Goal: Task Accomplishment & Management: Manage account settings

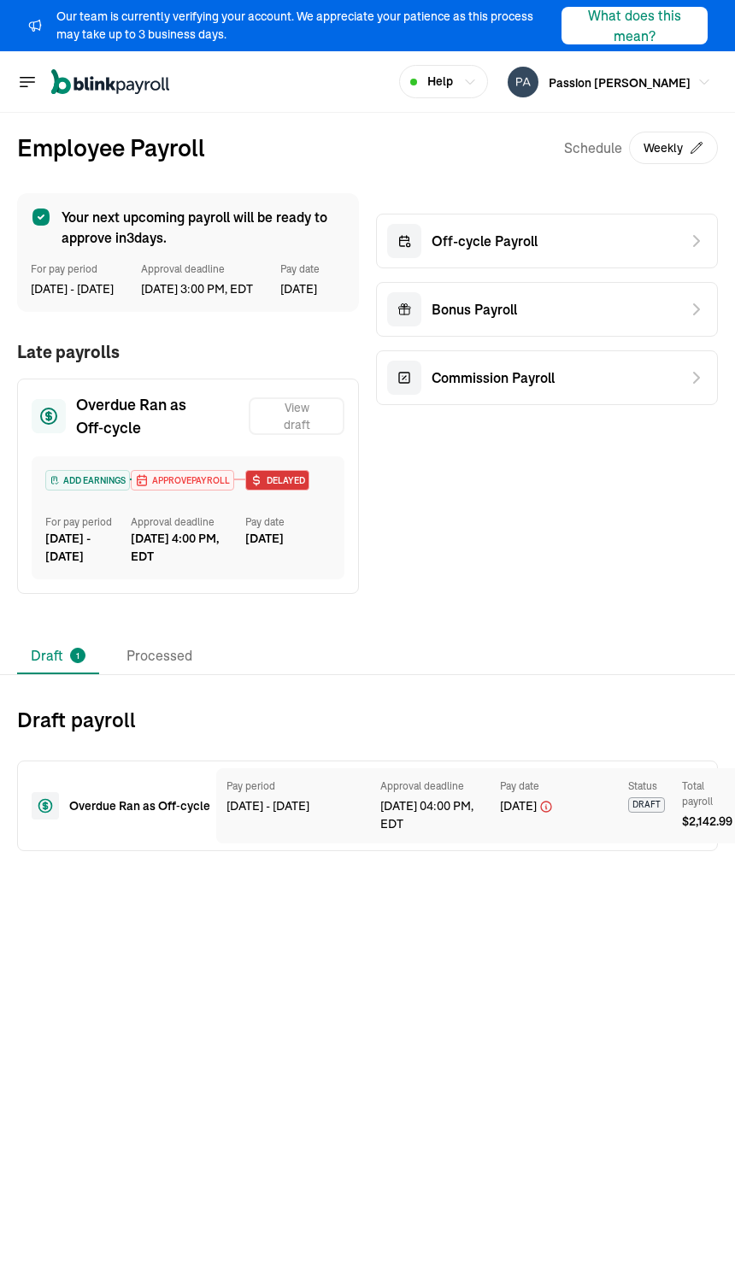
click at [179, 487] on span "APPROVE PAYROLL" at bounding box center [189, 480] width 81 height 13
click at [87, 566] on div "[DATE] - [DATE]" at bounding box center [87, 548] width 85 height 36
click at [74, 482] on div "ADD EARNINGS For pay period [DATE] - [DATE] APPROVE PAYROLL Approval deadline […" at bounding box center [188, 517] width 313 height 123
click at [174, 487] on span "APPROVE PAYROLL" at bounding box center [189, 480] width 81 height 13
click at [103, 409] on div "Overdue Ran as Off‑cycle View draft ADD EARNINGS For pay period [DATE] - [DATE]…" at bounding box center [188, 486] width 342 height 215
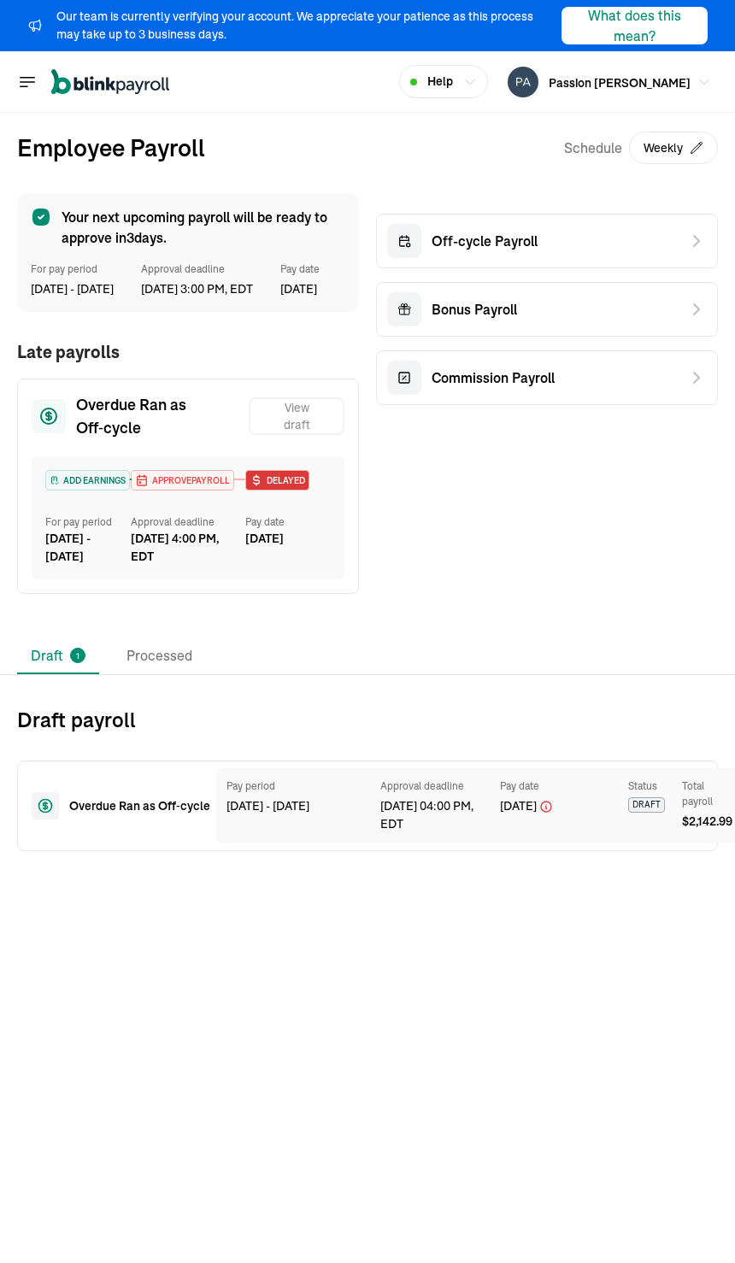
click at [98, 733] on h2 "Draft payroll" at bounding box center [367, 719] width 701 height 27
click at [68, 820] on div "Overdue Ran as Off‑cycle" at bounding box center [110, 805] width 157 height 27
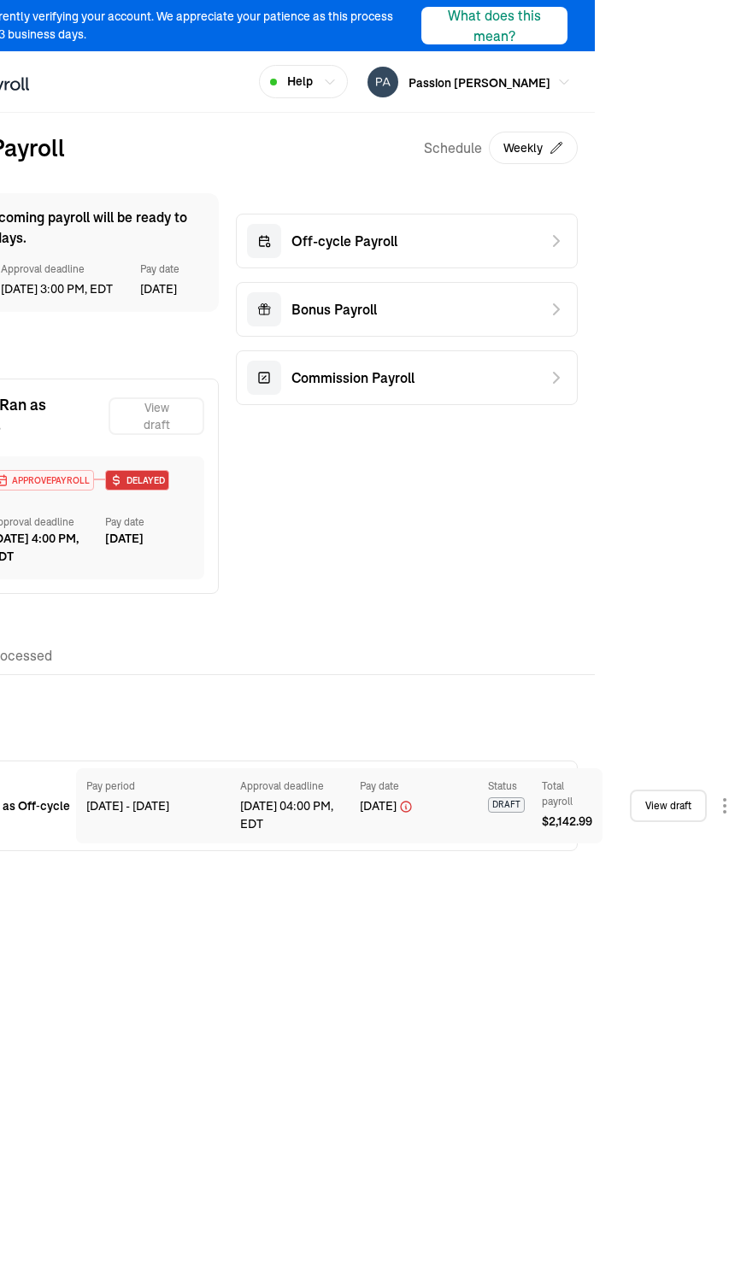
scroll to position [0, 140]
click at [252, 825] on div "[DATE] 04:00 PM, EDT" at bounding box center [291, 816] width 103 height 36
click at [652, 820] on link "View draft" at bounding box center [668, 806] width 77 height 32
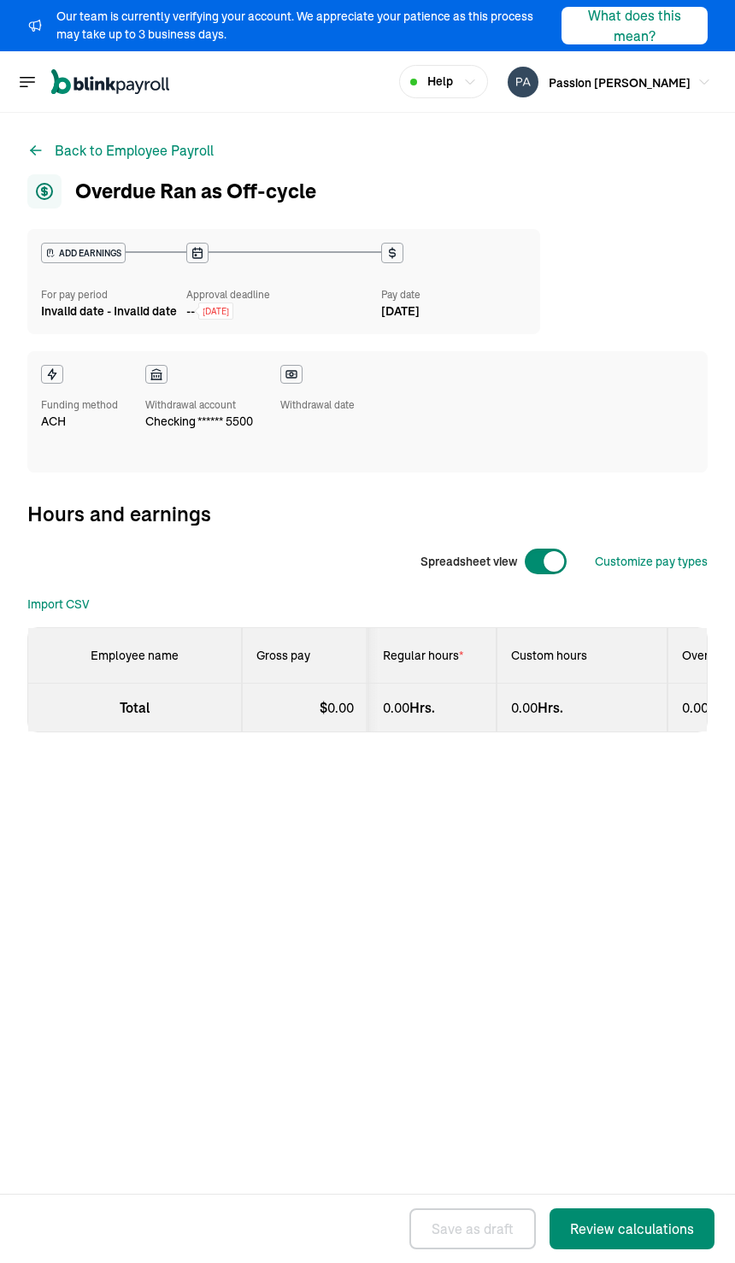
select select "direct_deposit"
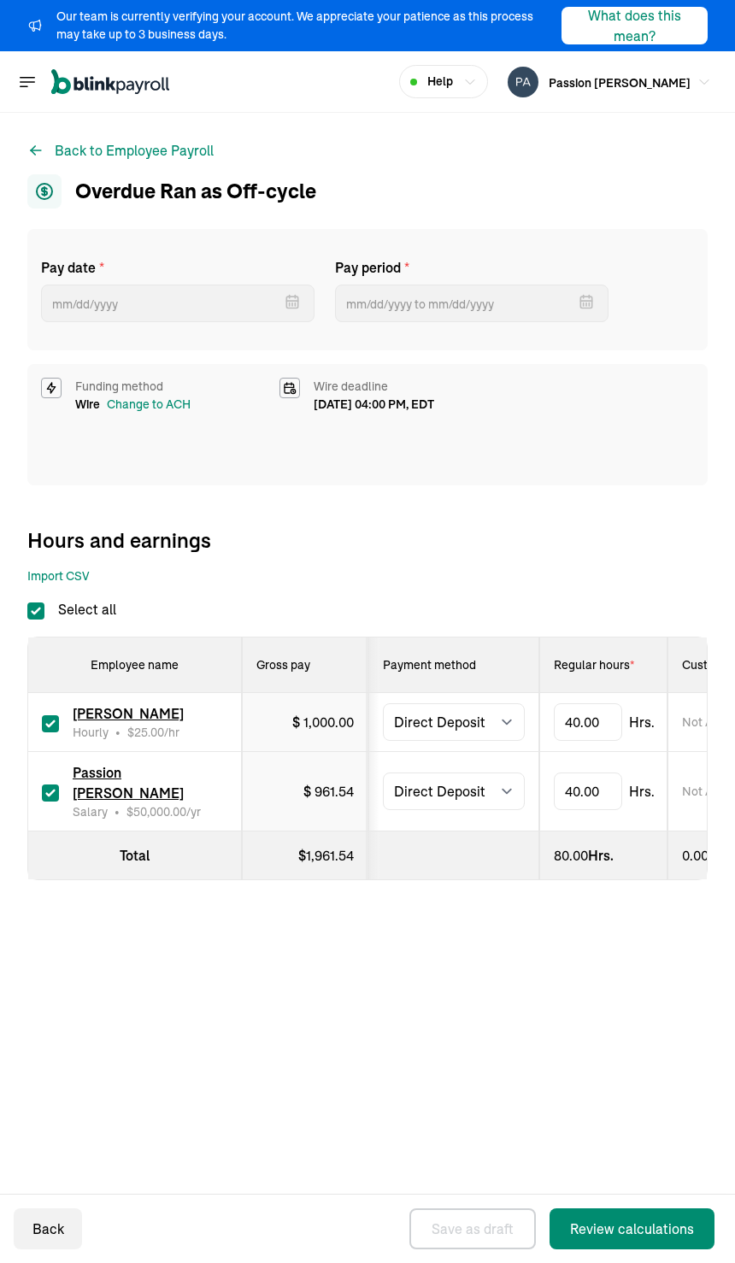
type input "[DATE]"
type input "[DATE] ~ [DATE]"
click at [426, 709] on select "Select method Direct Deposit Cash/Check" at bounding box center [454, 722] width 142 height 38
select select "manual"
click at [443, 791] on select "Select method Direct Deposit Cash/Check" at bounding box center [454, 792] width 142 height 38
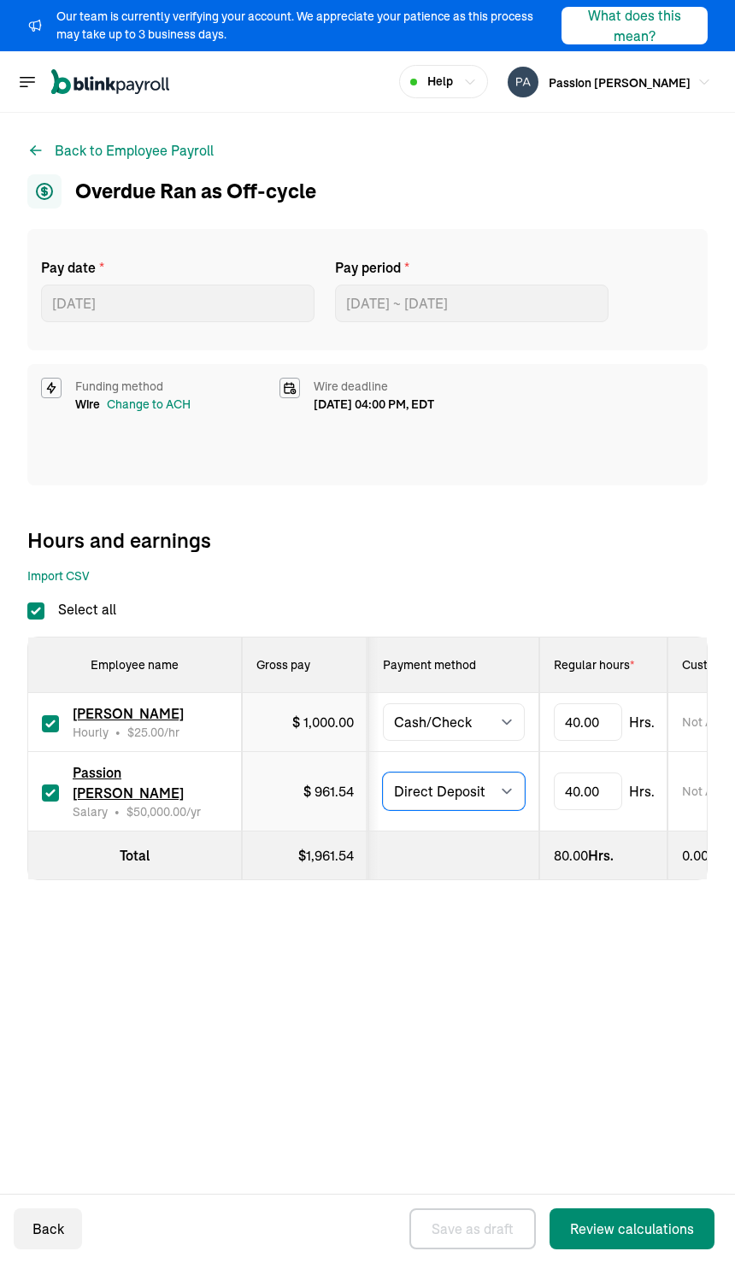
select select "manual"
type input "[DATE]"
type input "[DATE] ~ [DATE]"
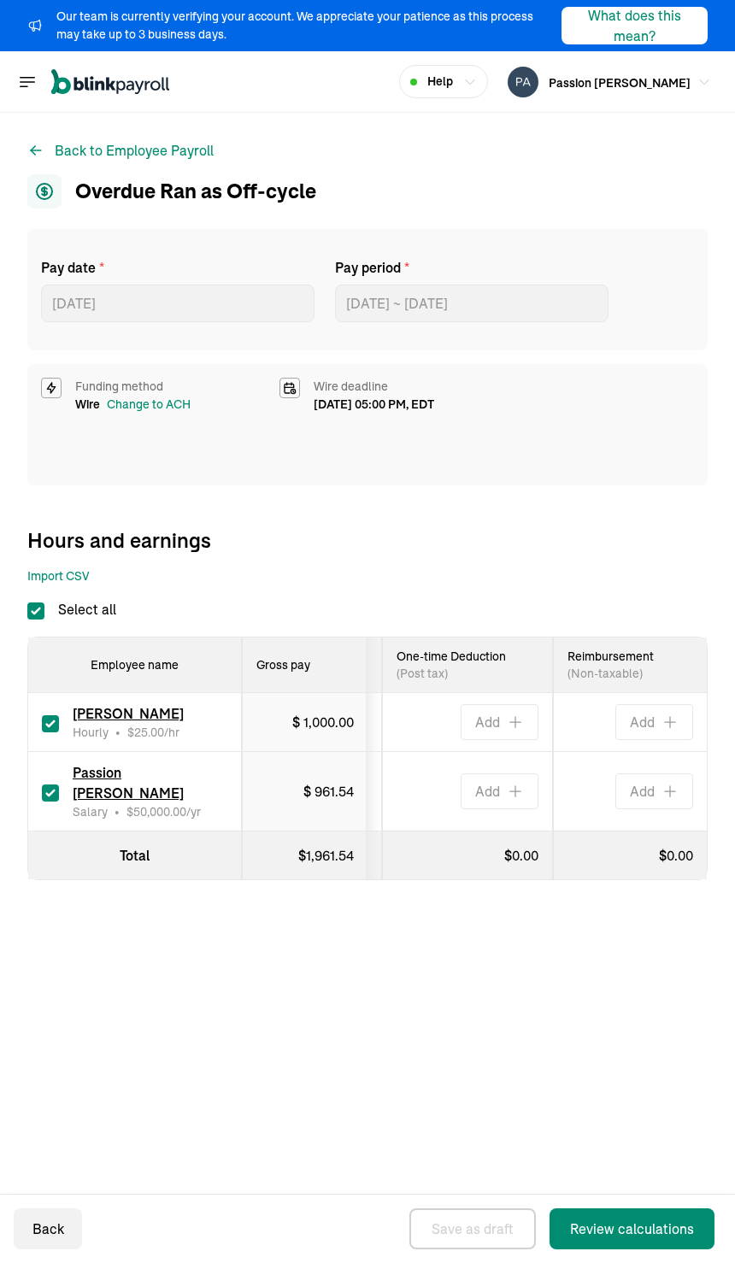
scroll to position [0, 1704]
click at [611, 1228] on div "Review calculations" at bounding box center [632, 1229] width 124 height 21
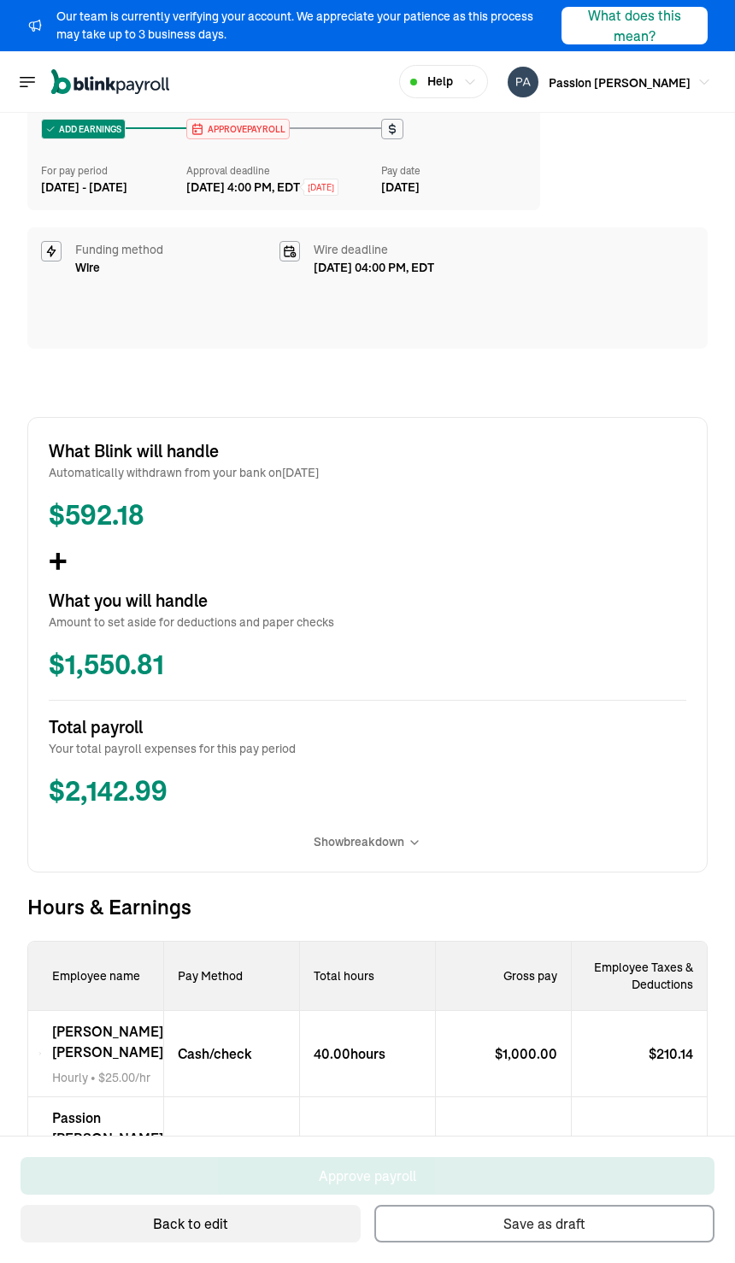
scroll to position [140, 0]
click at [42, 1044] on icon at bounding box center [39, 1054] width 3 height 21
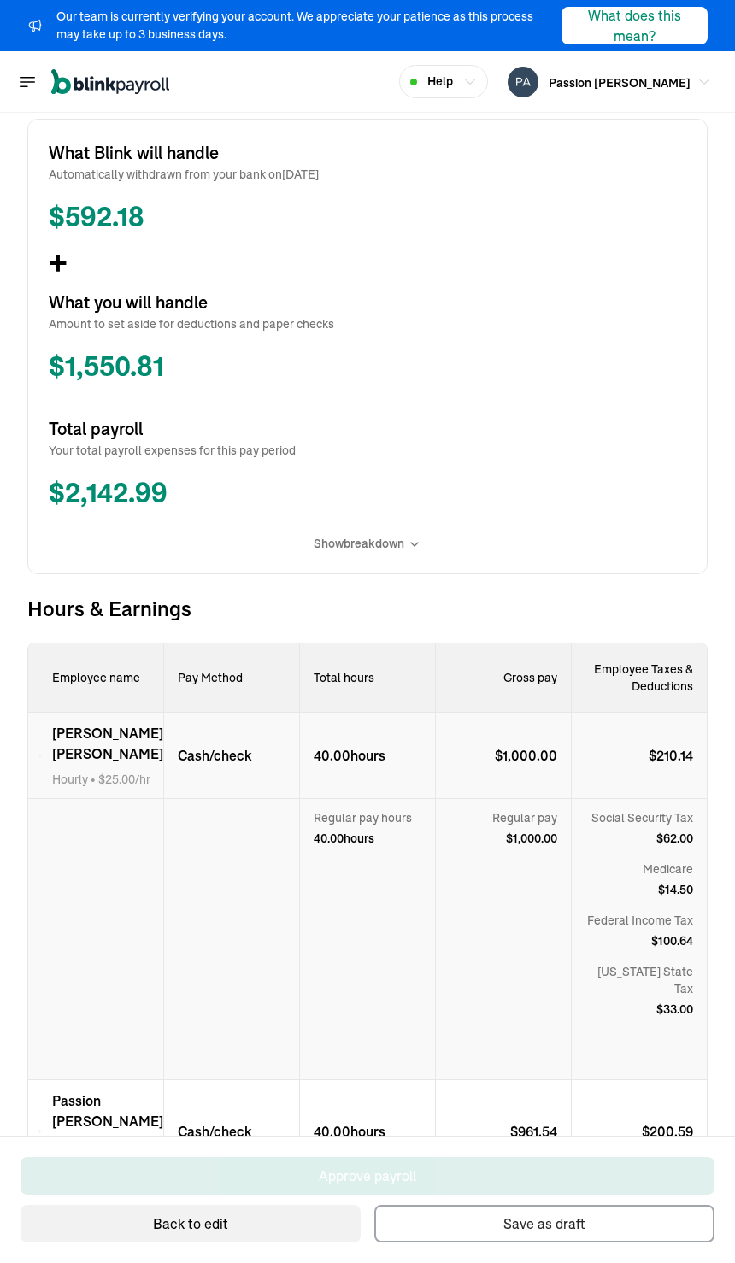
scroll to position [422, 0]
click at [48, 1080] on div "Passion [PERSON_NAME] Salary • $ 50,000.00 /yr" at bounding box center [96, 1131] width 136 height 103
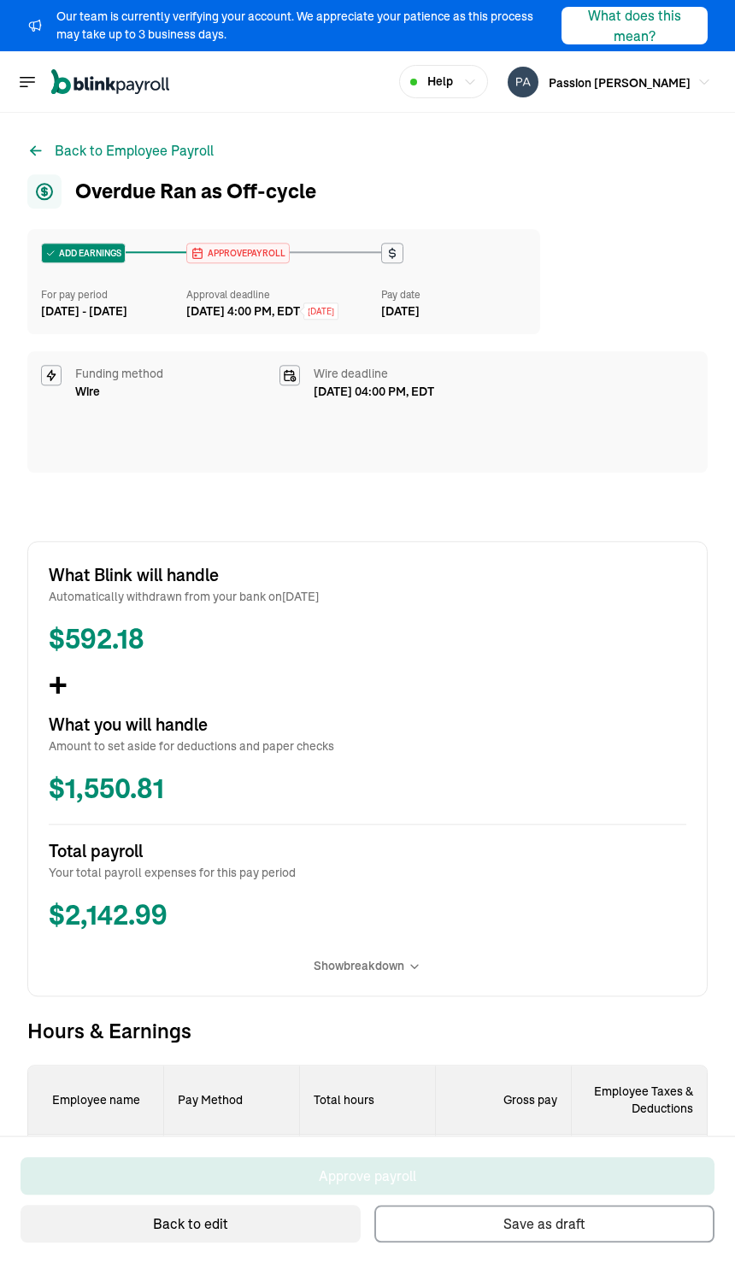
scroll to position [0, 0]
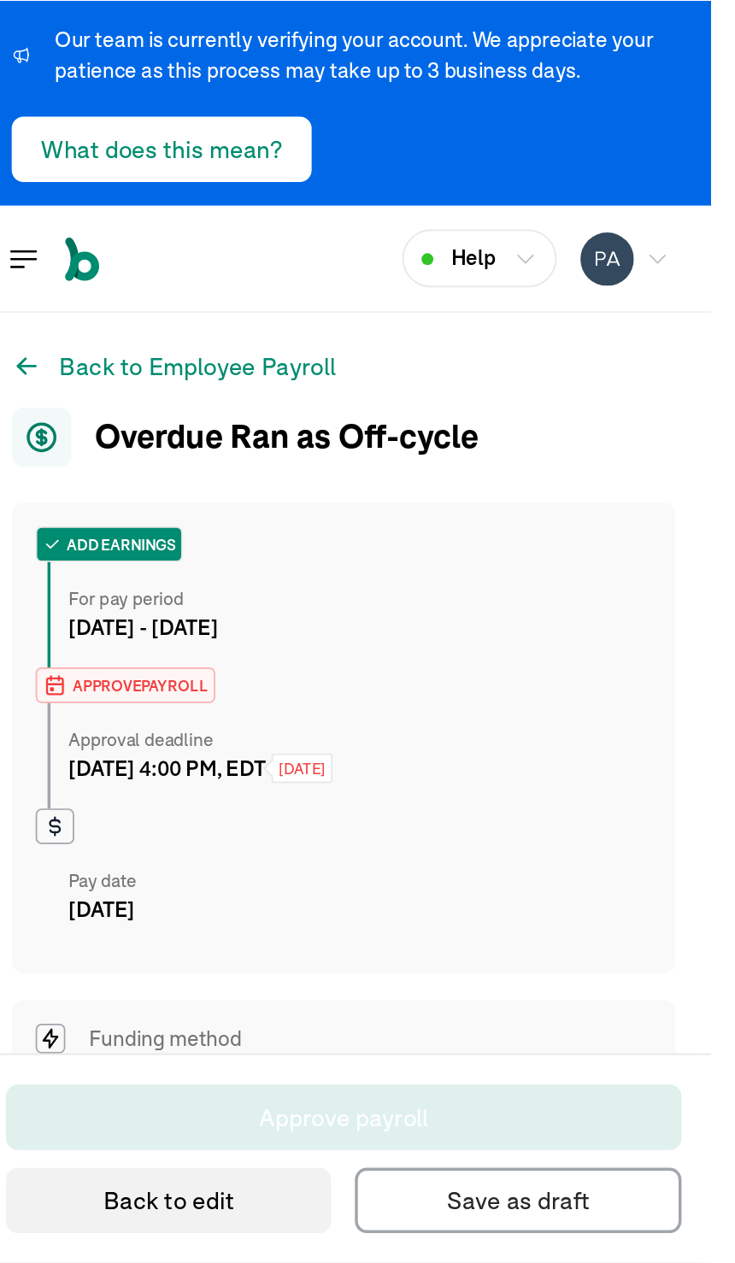
click at [95, 404] on div "Approval deadline [DATE] 4:00 PM, EDT [DATE]" at bounding box center [124, 434] width 176 height 61
click at [102, 388] on span "APPROVE PAYROLL" at bounding box center [92, 394] width 81 height 13
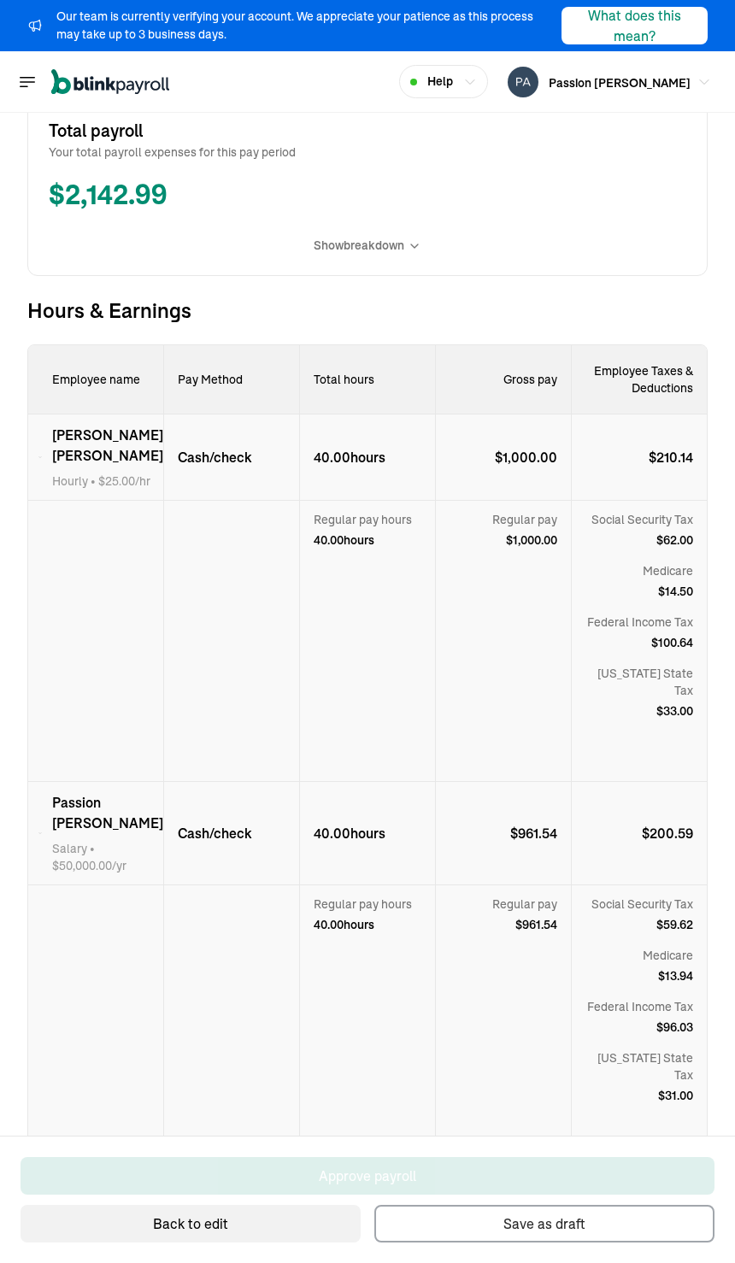
click at [391, 33] on div "Our team is currently verifying your account. We appreciate your patience as th…" at bounding box center [300, 26] width 488 height 36
click at [35, 79] on icon "Global" at bounding box center [27, 82] width 21 height 21
click at [18, 85] on icon "Global" at bounding box center [27, 82] width 21 height 21
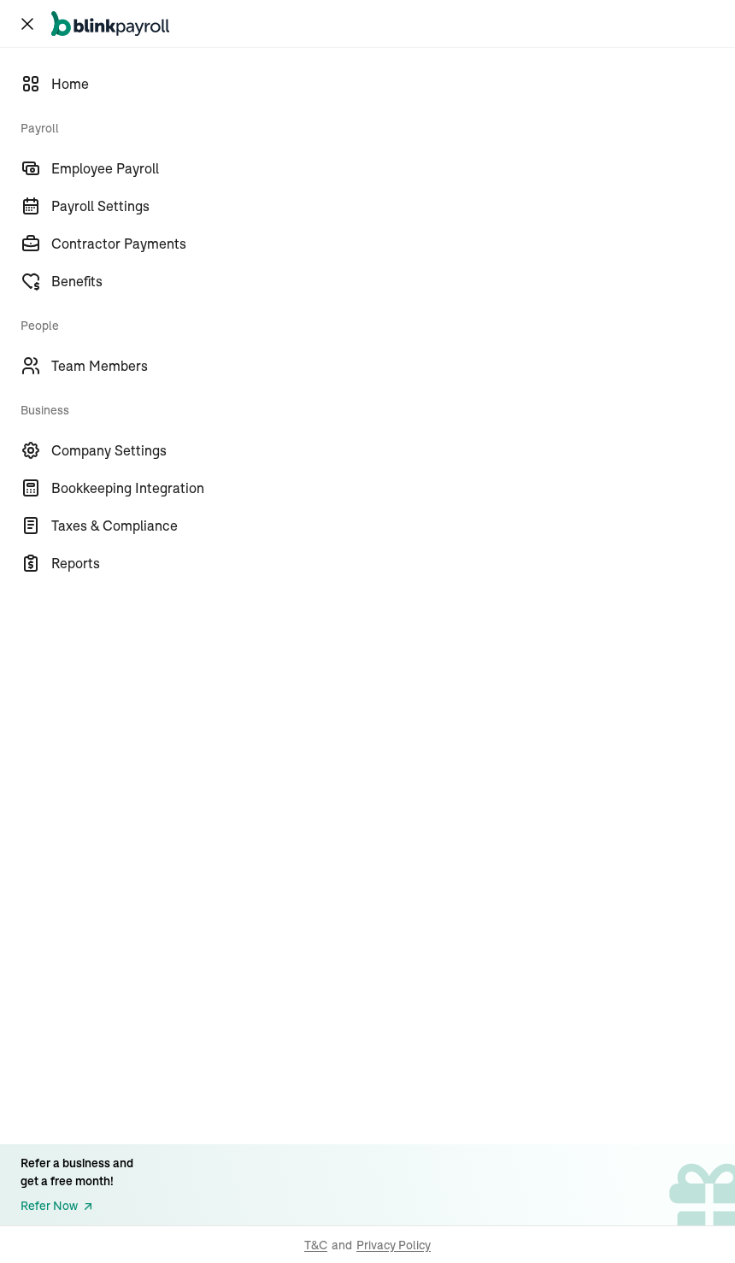
click at [102, 83] on span "Home" at bounding box center [393, 84] width 684 height 21
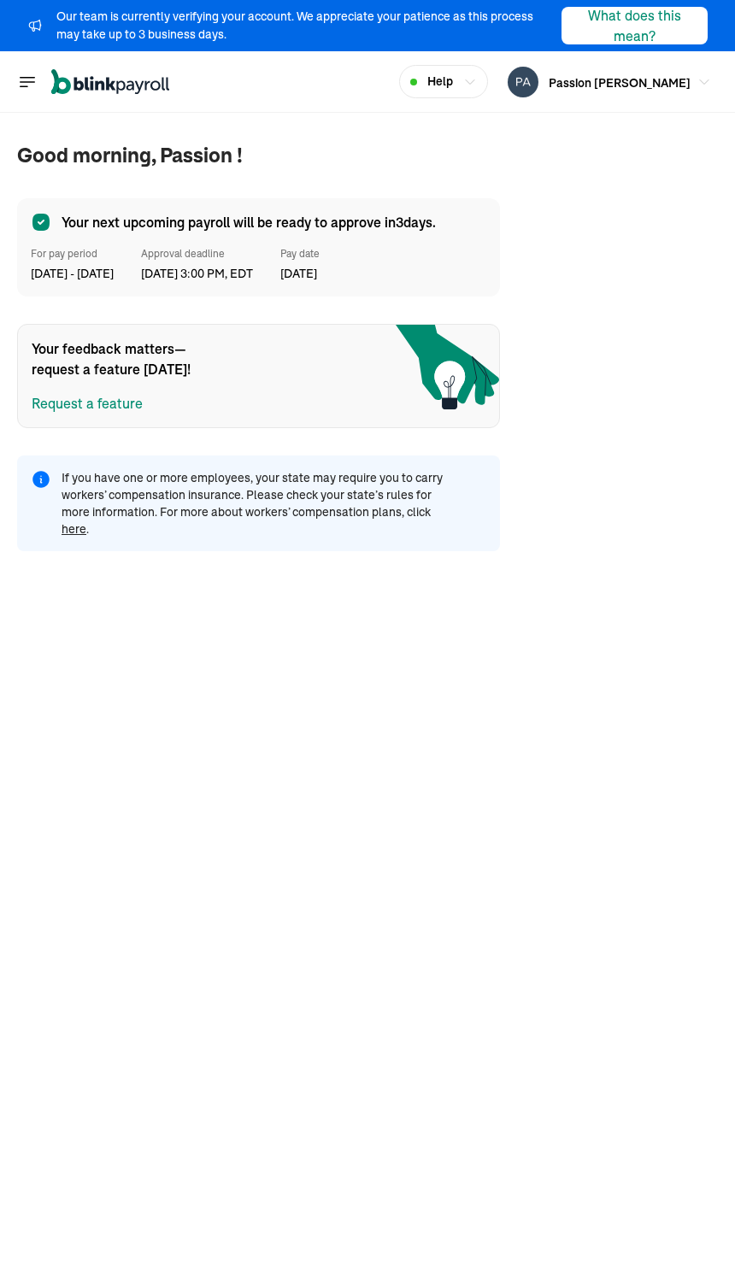
click at [136, 230] on span "Your next upcoming payroll will be ready to approve [DATE]." at bounding box center [249, 222] width 374 height 21
